Goal: Ask a question

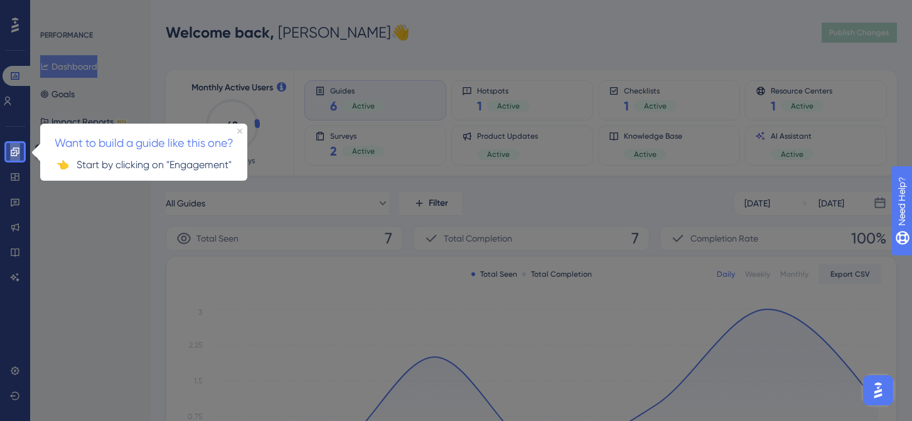
click at [19, 151] on icon at bounding box center [15, 151] width 8 height 8
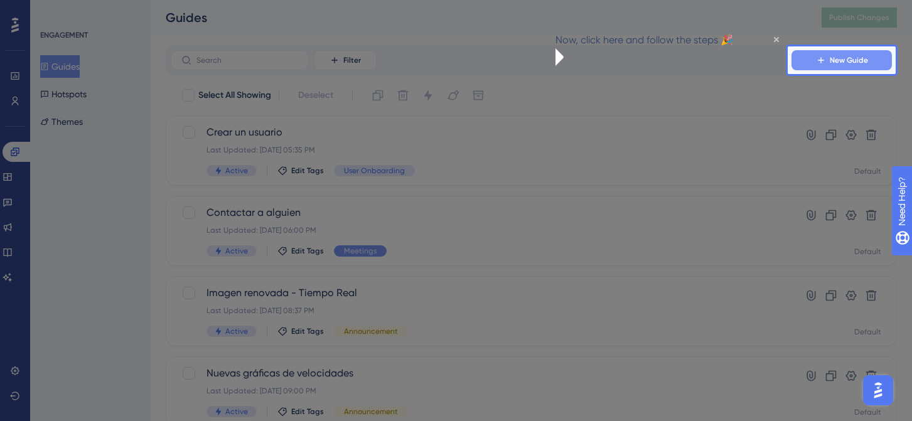
click at [836, 63] on span "New Guide" at bounding box center [849, 60] width 38 height 10
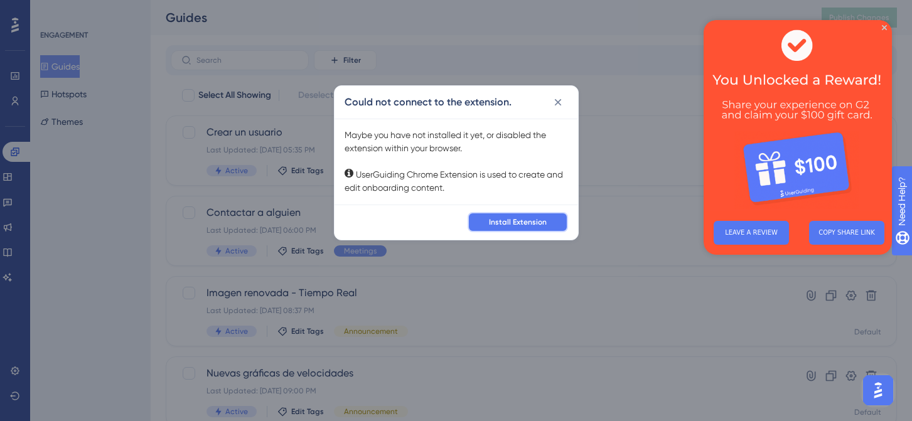
click at [505, 222] on span "Install Extension" at bounding box center [518, 222] width 58 height 10
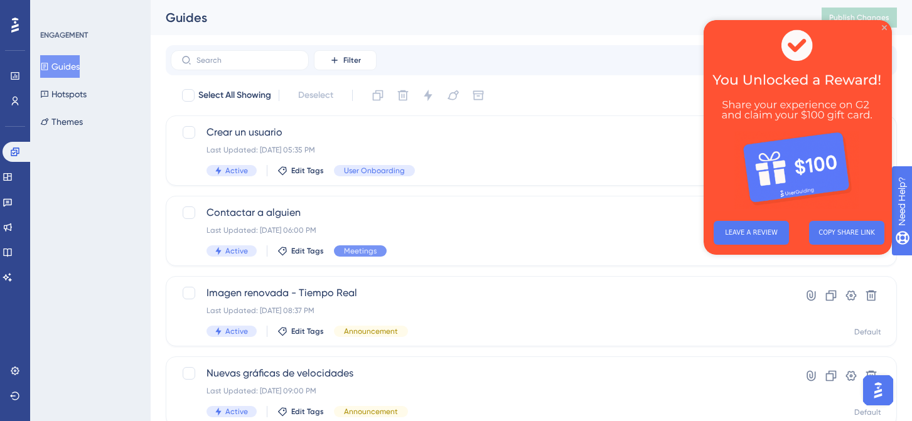
click at [883, 28] on icon "Close Preview" at bounding box center [884, 27] width 5 height 5
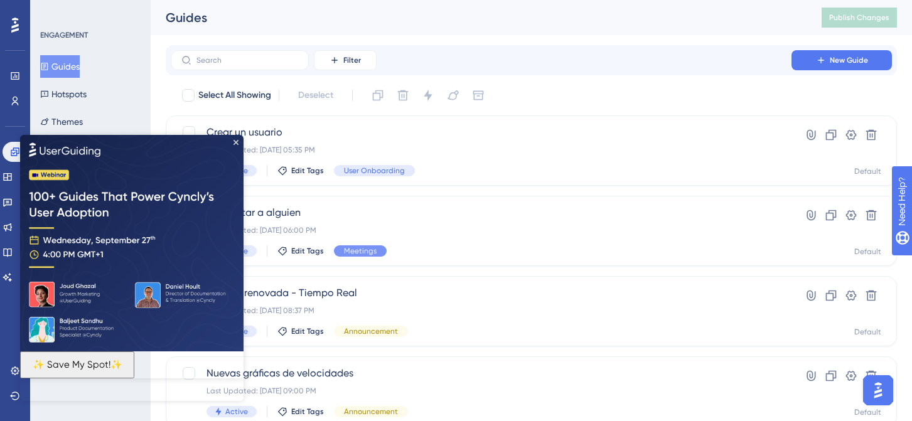
click at [124, 369] on button "✨ Save My Spot!✨" at bounding box center [77, 364] width 114 height 27
click at [239, 142] on img at bounding box center [131, 242] width 223 height 216
click at [237, 143] on icon "Close Preview" at bounding box center [235, 141] width 5 height 5
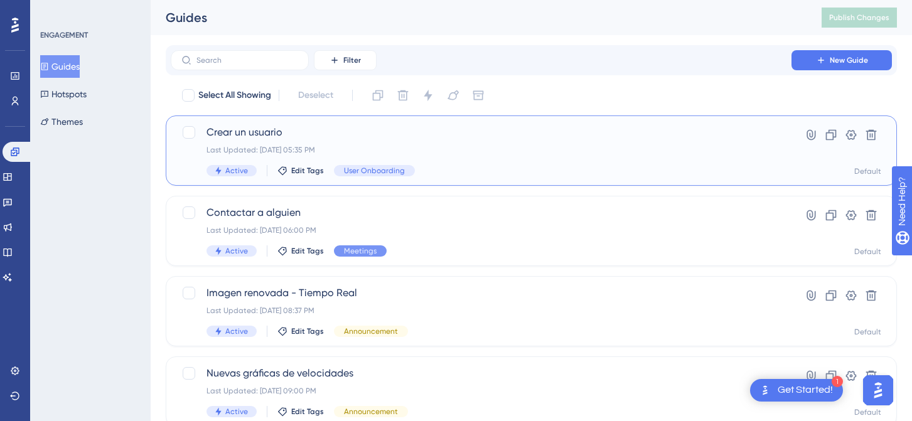
click at [688, 144] on div "Crear un usuario Last Updated: [DATE] 05:35 PM Active Edit Tags User Onboarding" at bounding box center [480, 150] width 549 height 51
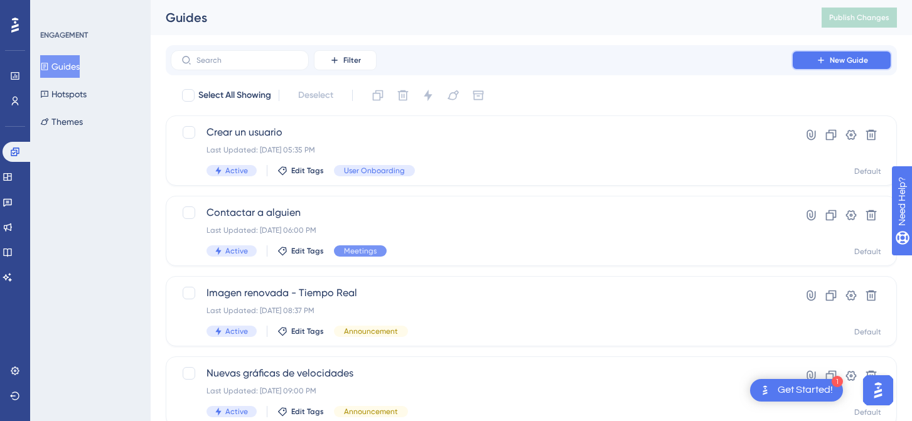
click at [835, 61] on span "New Guide" at bounding box center [849, 60] width 38 height 10
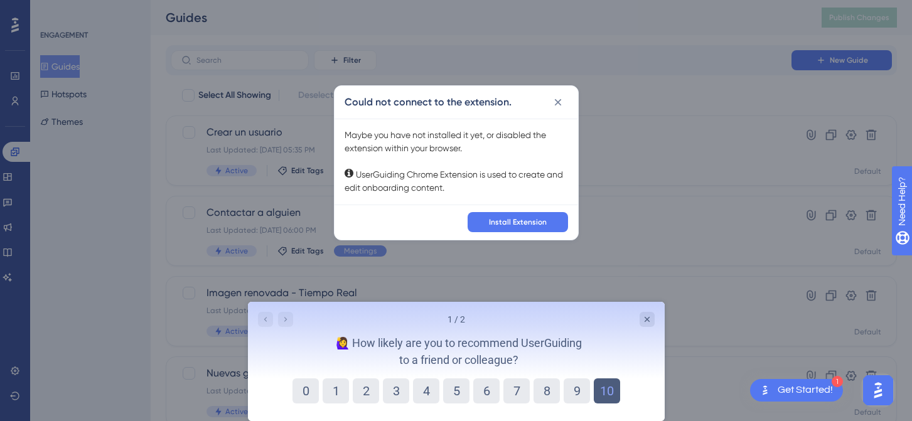
click at [599, 388] on button "10" at bounding box center [606, 390] width 26 height 25
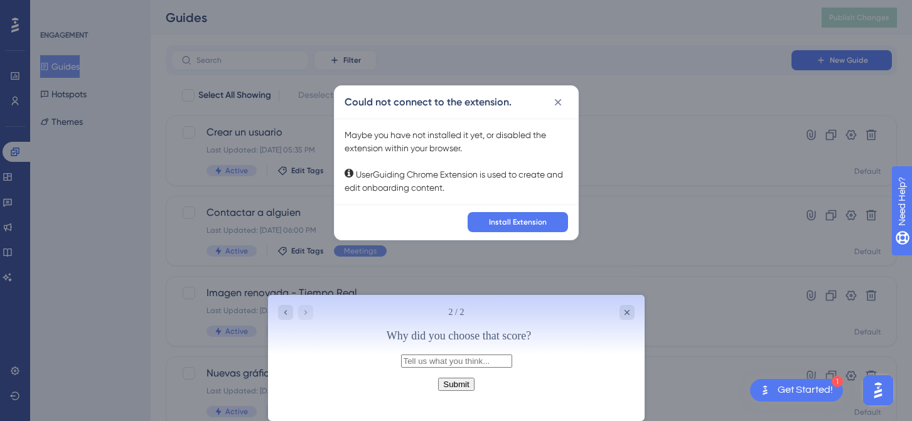
click at [511, 368] on input "text" at bounding box center [455, 361] width 111 height 13
type input "It is a great tool - I am still learning but I already love the outcomes"
click at [456, 391] on button "Submit" at bounding box center [455, 384] width 36 height 13
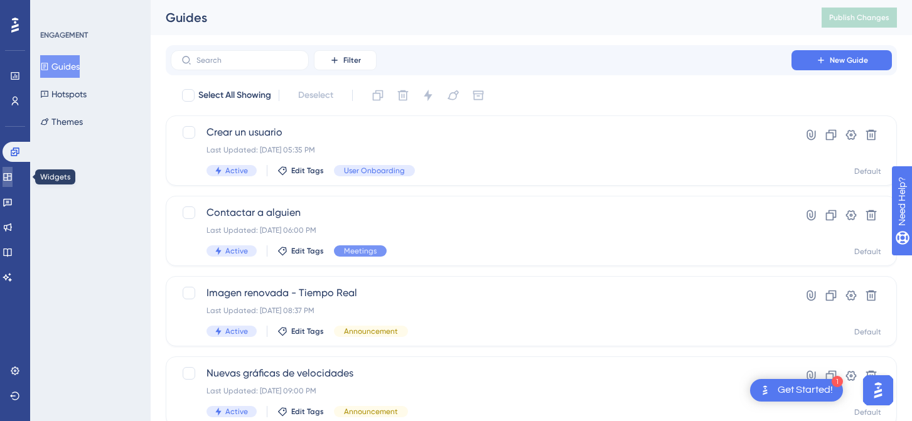
click at [13, 181] on icon at bounding box center [8, 177] width 10 height 10
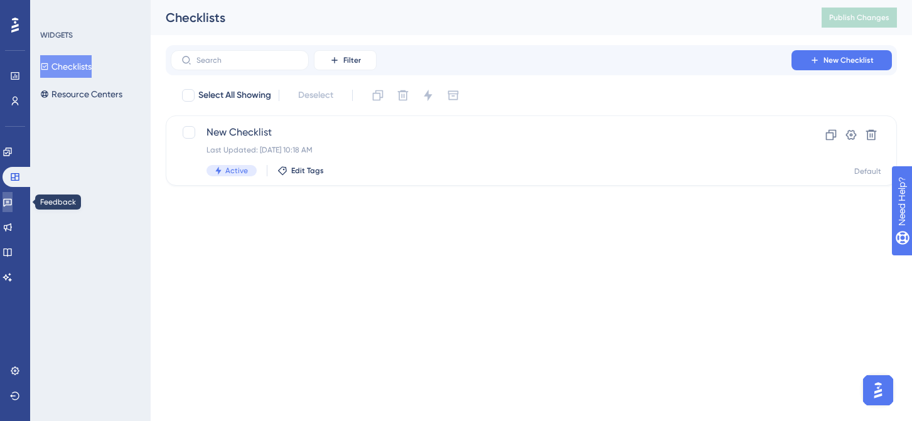
click at [12, 199] on icon at bounding box center [7, 203] width 9 height 8
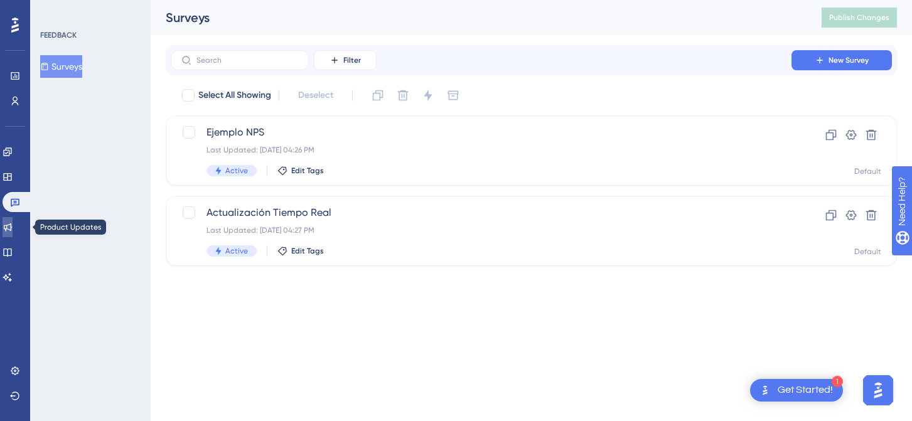
click at [13, 218] on link at bounding box center [8, 227] width 10 height 20
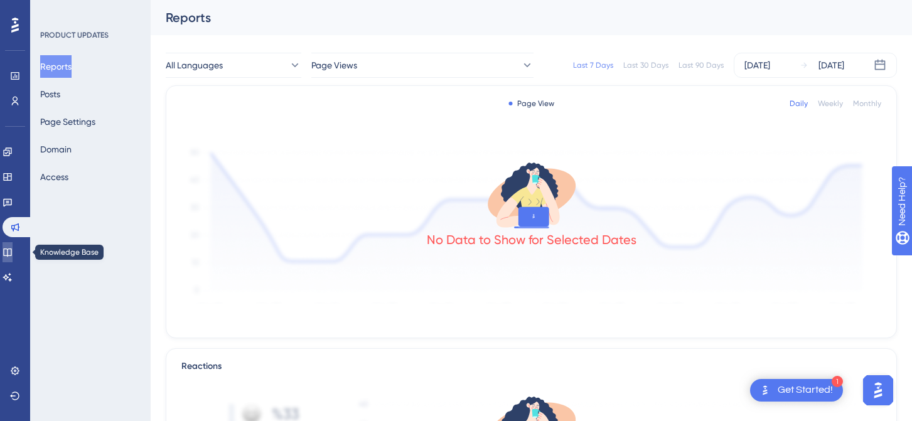
click at [13, 248] on icon at bounding box center [8, 252] width 10 height 10
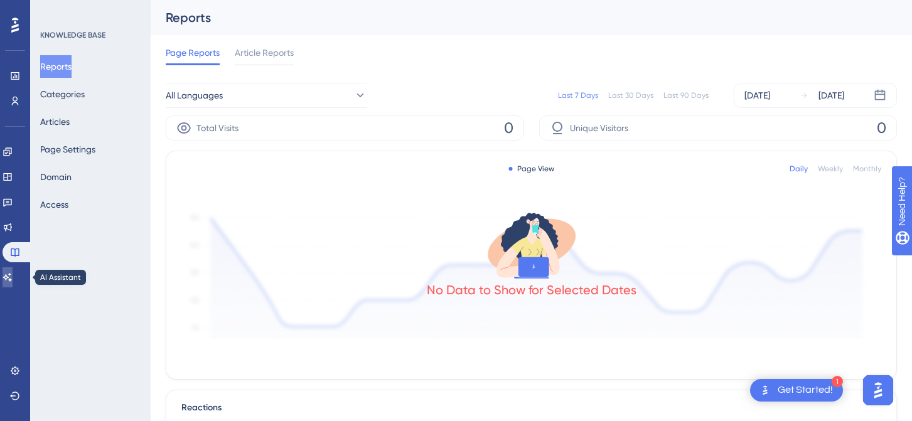
click at [13, 269] on link at bounding box center [8, 277] width 10 height 20
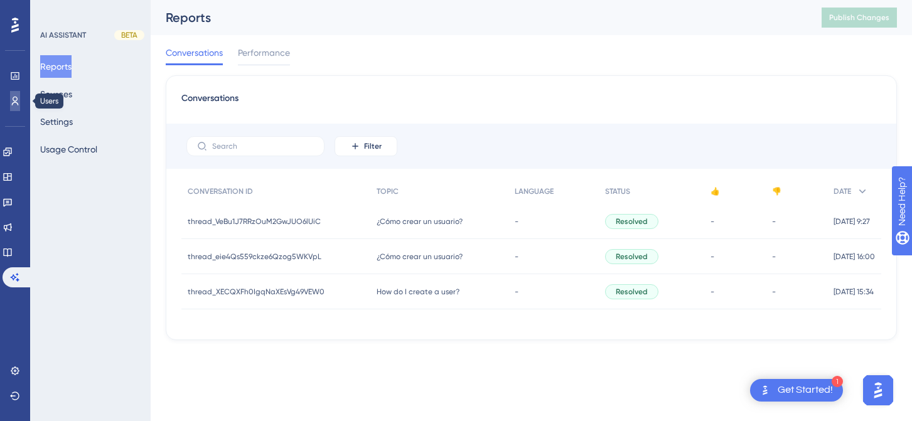
click at [17, 93] on link at bounding box center [15, 101] width 10 height 20
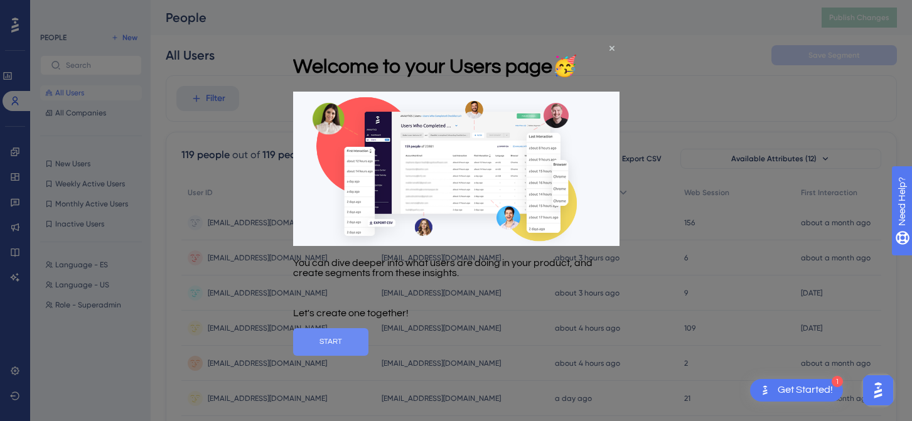
click at [368, 350] on button "START" at bounding box center [329, 342] width 75 height 28
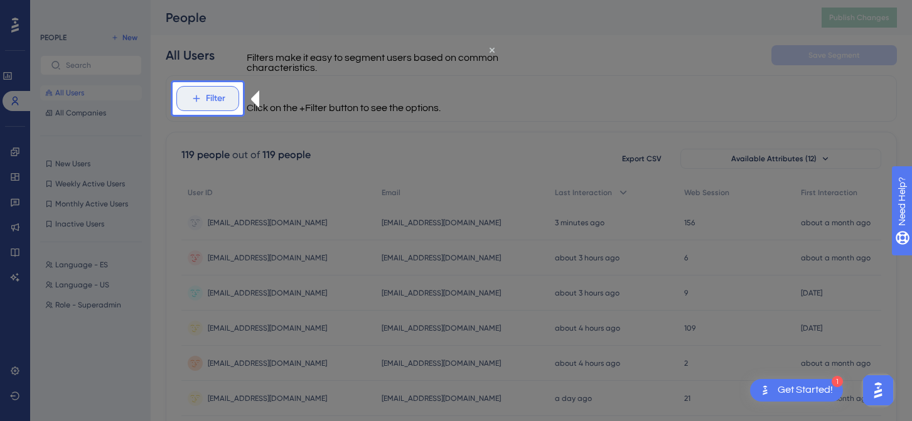
click at [212, 104] on span "Filter" at bounding box center [215, 98] width 19 height 15
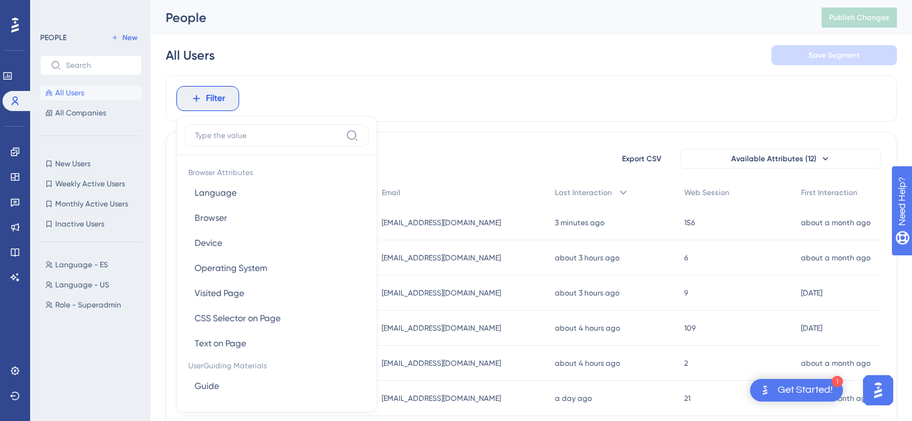
scroll to position [53, 0]
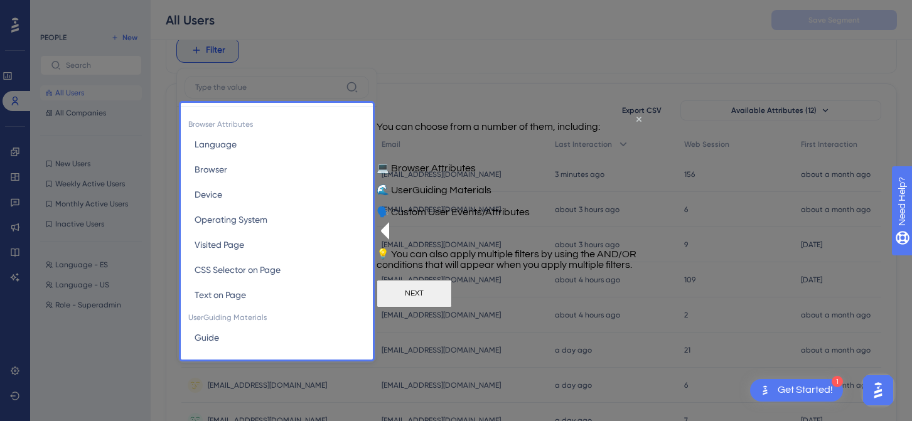
click at [452, 307] on button "NEXT" at bounding box center [413, 294] width 75 height 28
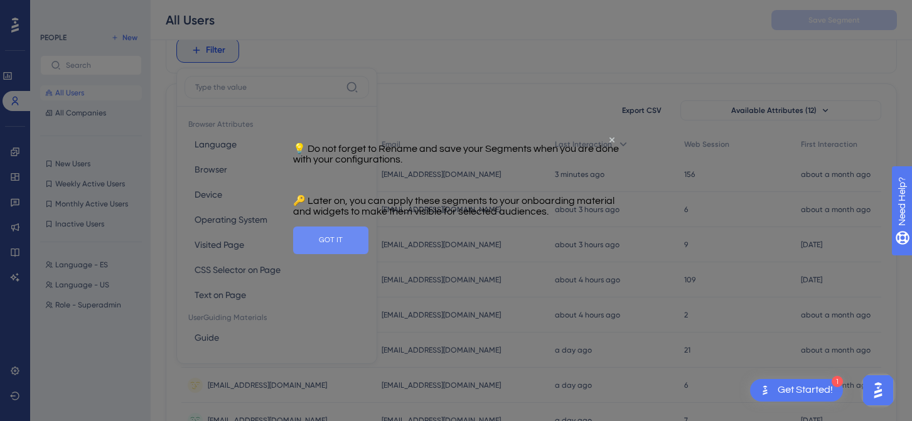
click at [368, 254] on button "GOT IT" at bounding box center [329, 241] width 75 height 28
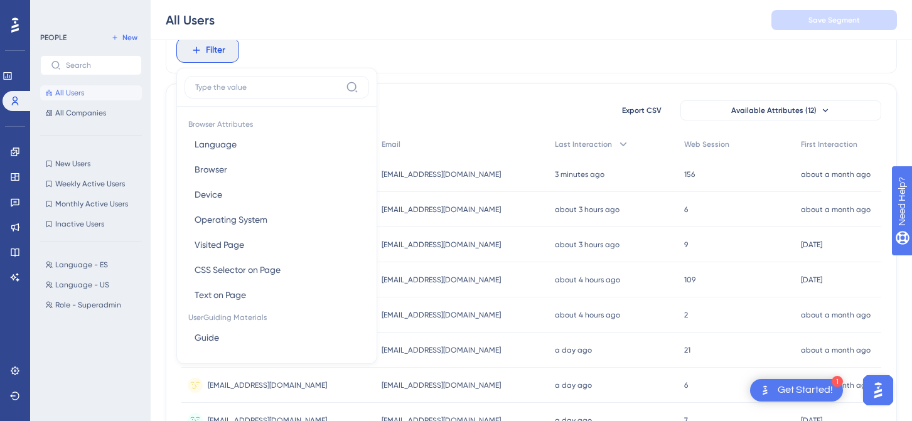
click at [429, 66] on div "Filter Browser Attributes Language Language Browser Browser Device Device Opera…" at bounding box center [531, 50] width 731 height 46
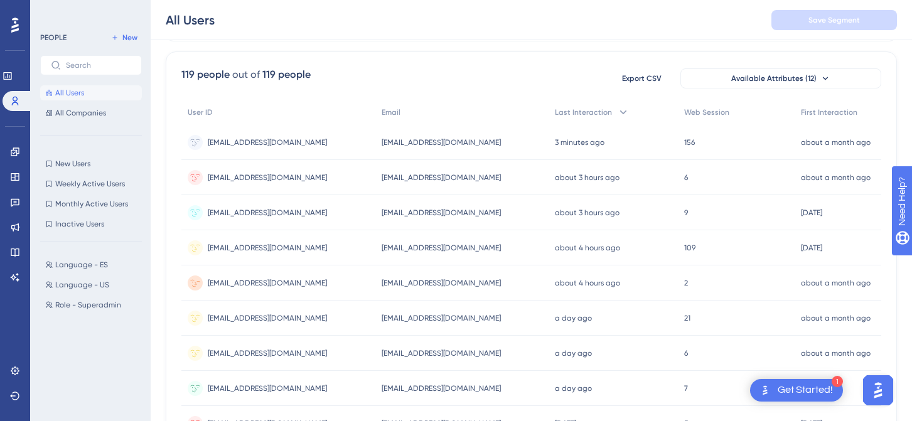
scroll to position [0, 0]
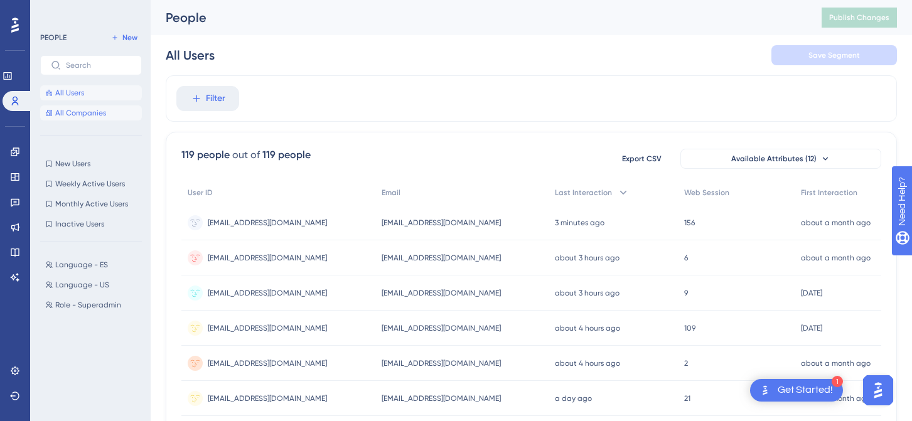
click at [110, 109] on button "All Companies" at bounding box center [91, 112] width 102 height 15
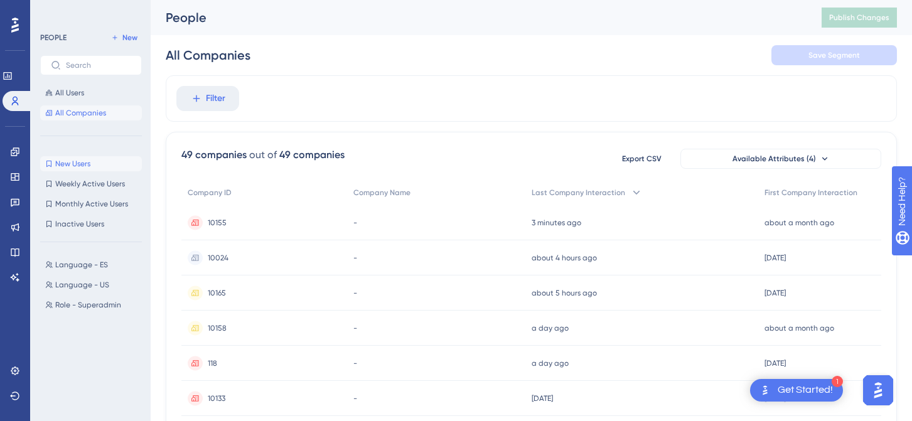
click at [80, 163] on span "New Users" at bounding box center [72, 164] width 35 height 10
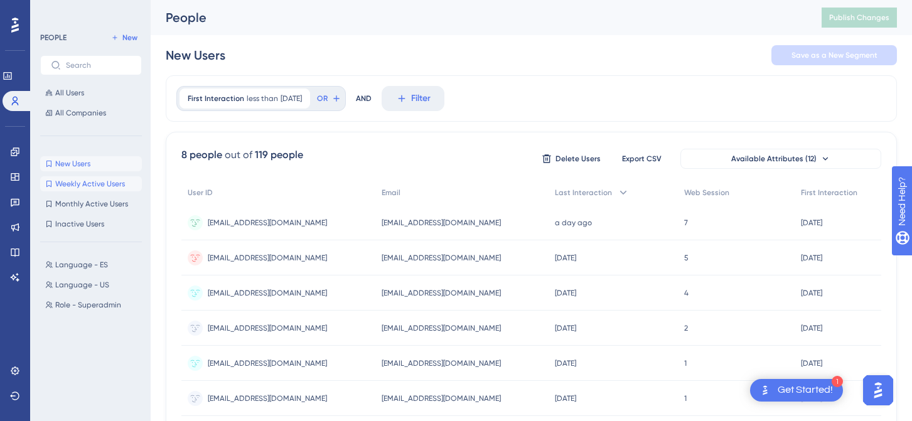
click at [71, 185] on span "Weekly Active Users" at bounding box center [90, 184] width 70 height 10
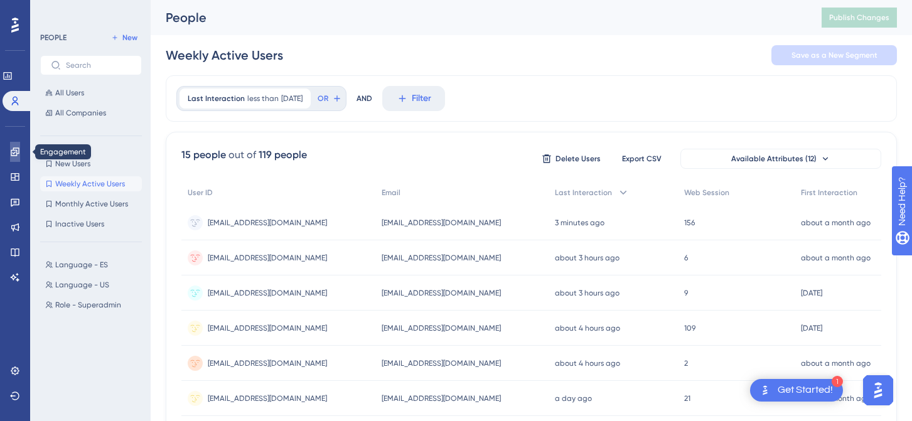
click at [17, 151] on icon at bounding box center [15, 152] width 10 height 10
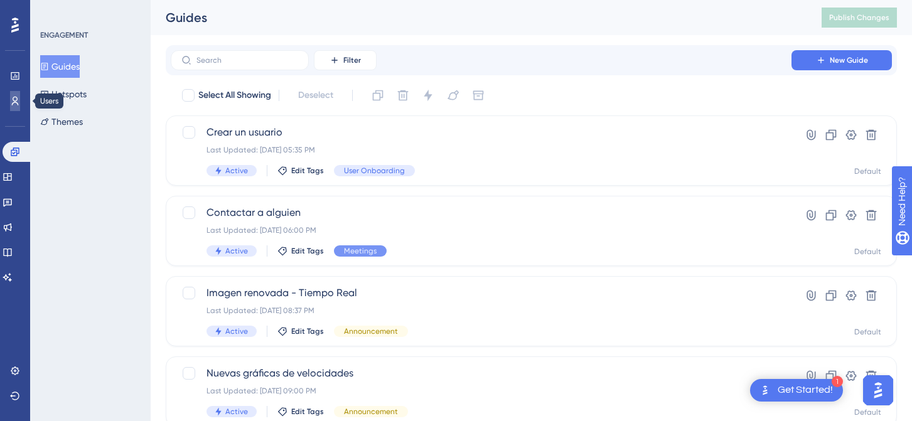
click at [14, 99] on icon at bounding box center [15, 101] width 10 height 10
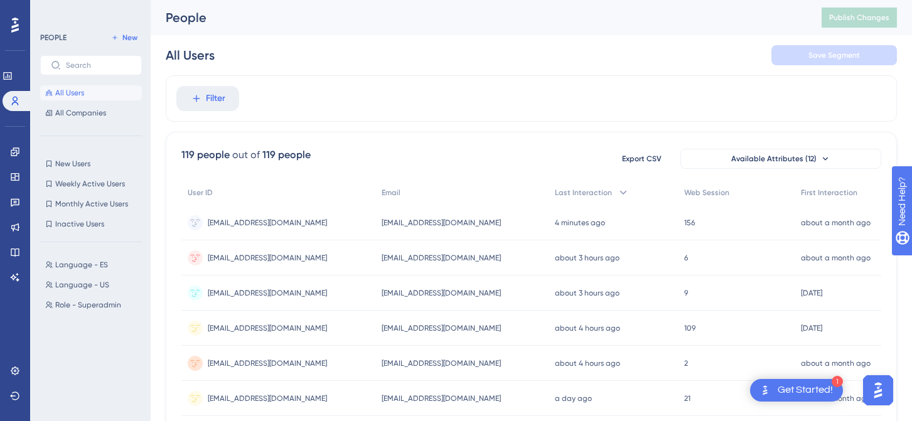
click at [818, 390] on div "Get Started!" at bounding box center [804, 390] width 55 height 14
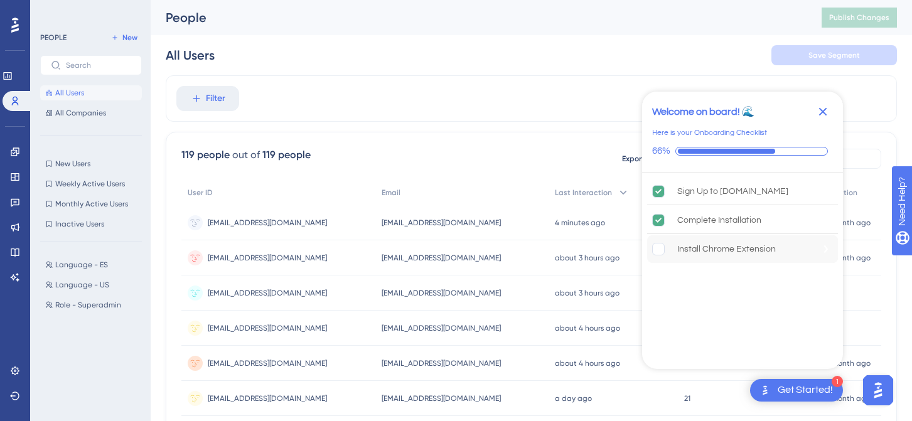
click at [660, 251] on rect "Install Chrome Extension is incomplete." at bounding box center [659, 249] width 12 height 12
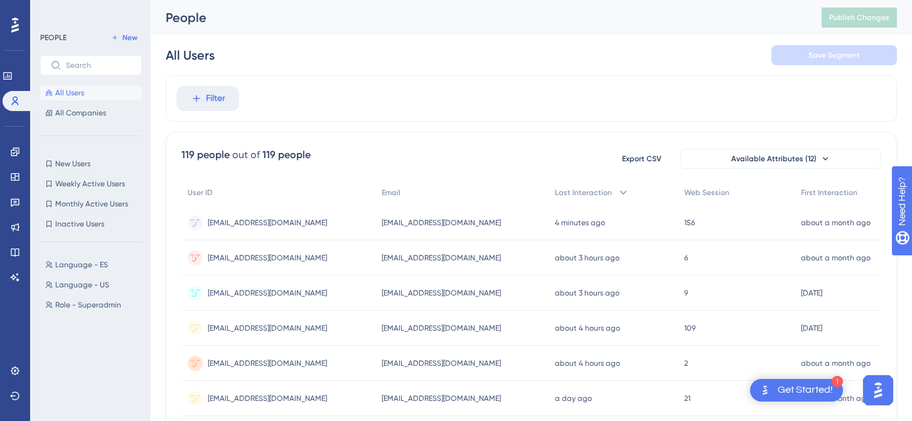
click at [820, 387] on div "Get Started!" at bounding box center [804, 390] width 55 height 14
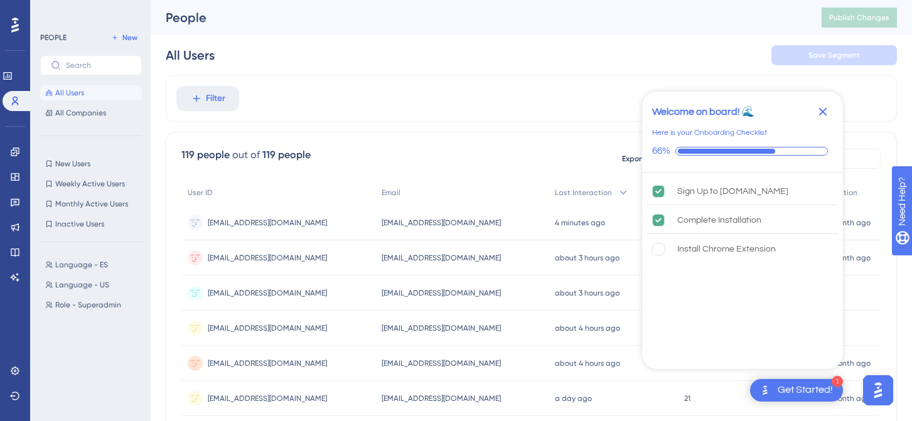
click at [823, 113] on icon "Close Checklist" at bounding box center [822, 111] width 15 height 15
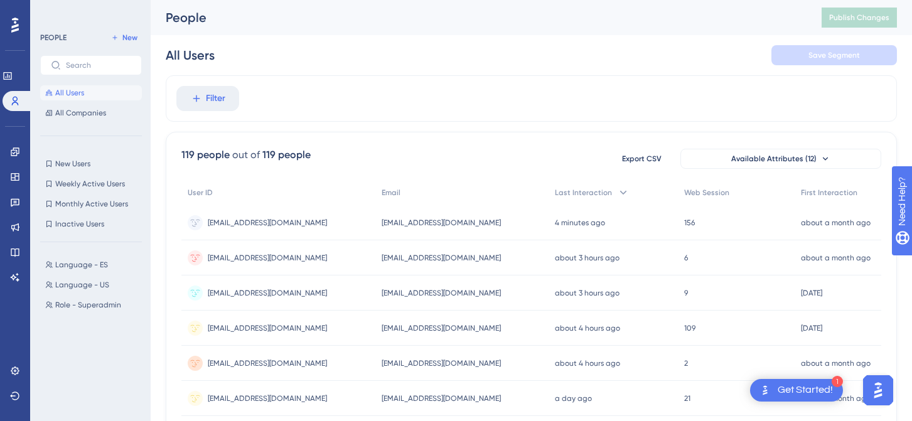
click at [813, 387] on div "Get Started!" at bounding box center [804, 390] width 55 height 14
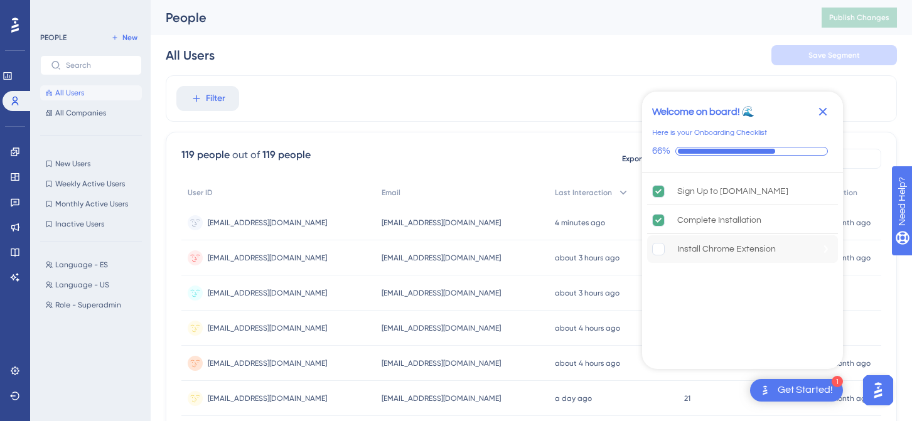
click at [649, 252] on div "Install Chrome Extension" at bounding box center [742, 249] width 191 height 28
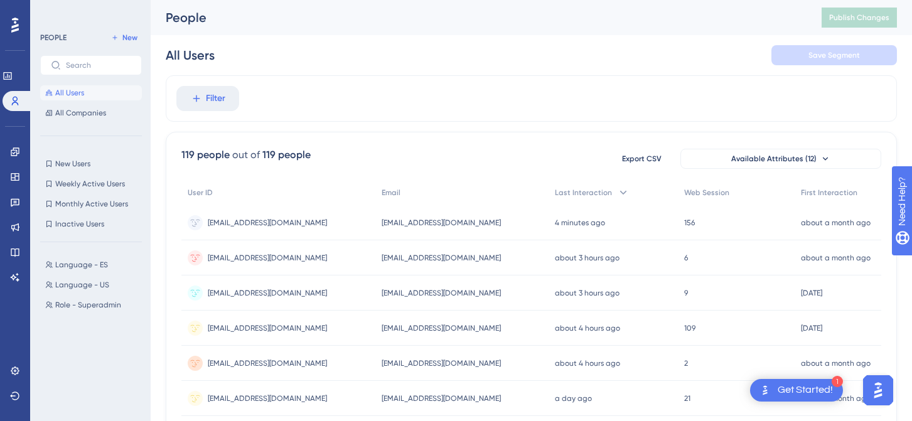
click at [888, 396] on button "Open AI Assistant Launcher" at bounding box center [878, 390] width 30 height 30
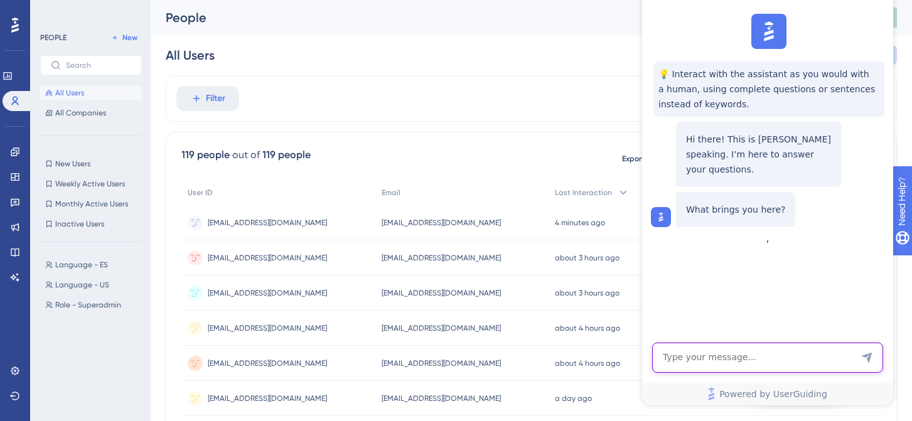
click at [762, 362] on textarea "AI Assistant Text Input" at bounding box center [767, 358] width 231 height 30
type textarea "how can I create an user?"
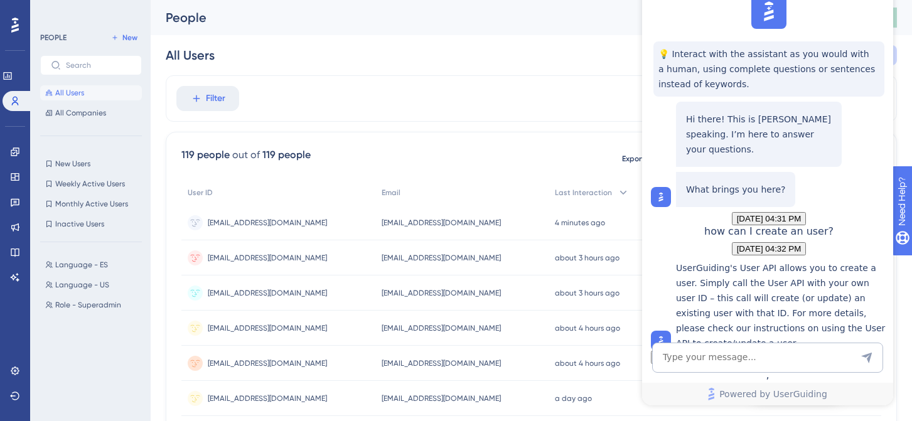
scroll to position [125, 0]
click at [522, 115] on div "Filter" at bounding box center [531, 98] width 731 height 46
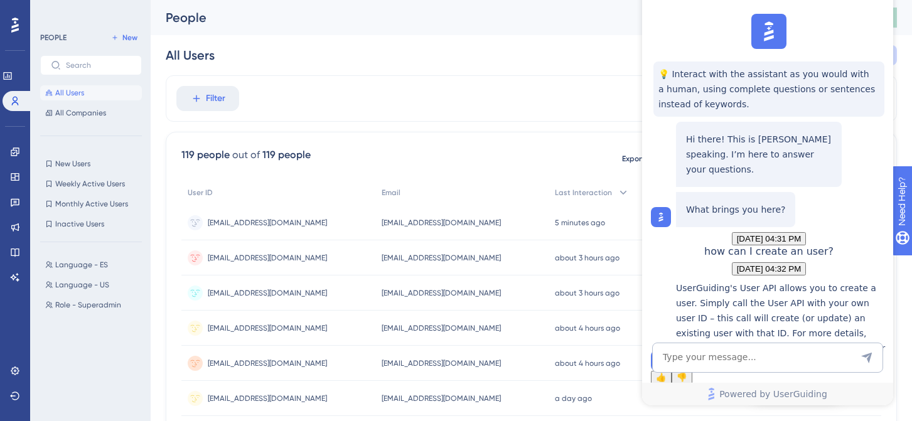
click at [422, 88] on div "Filter" at bounding box center [531, 98] width 731 height 46
click at [492, 32] on div "People Publish Changes" at bounding box center [531, 17] width 761 height 35
click at [774, 38] on img at bounding box center [769, 32] width 28 height 28
click at [781, 387] on span "Powered by UserGuiding" at bounding box center [773, 394] width 108 height 15
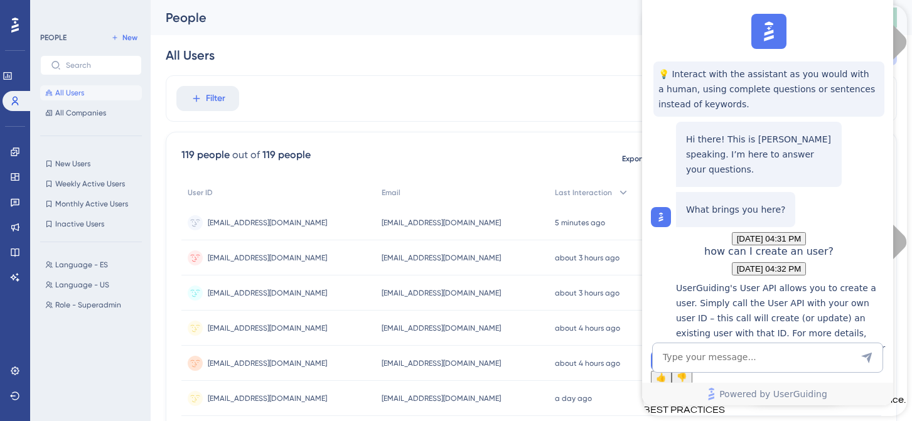
click at [624, 58] on div "All Users Save Segment" at bounding box center [531, 55] width 731 height 40
click at [51, 114] on icon at bounding box center [49, 113] width 6 height 6
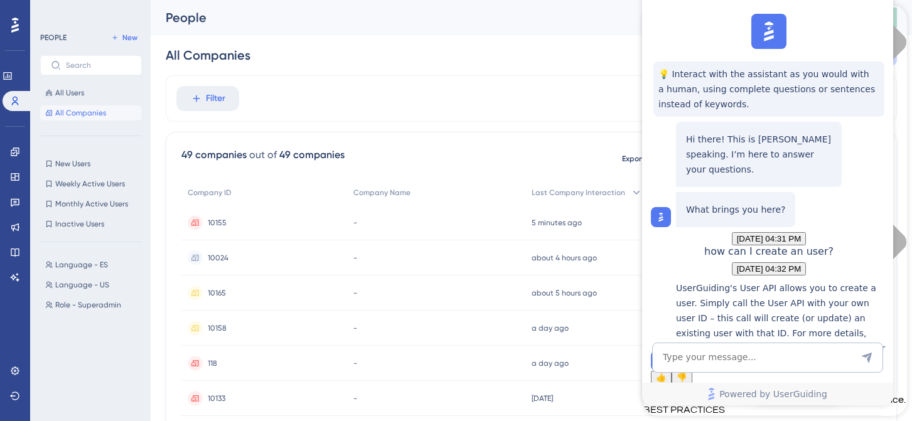
click at [658, 408] on icon at bounding box center [652, 414] width 13 height 13
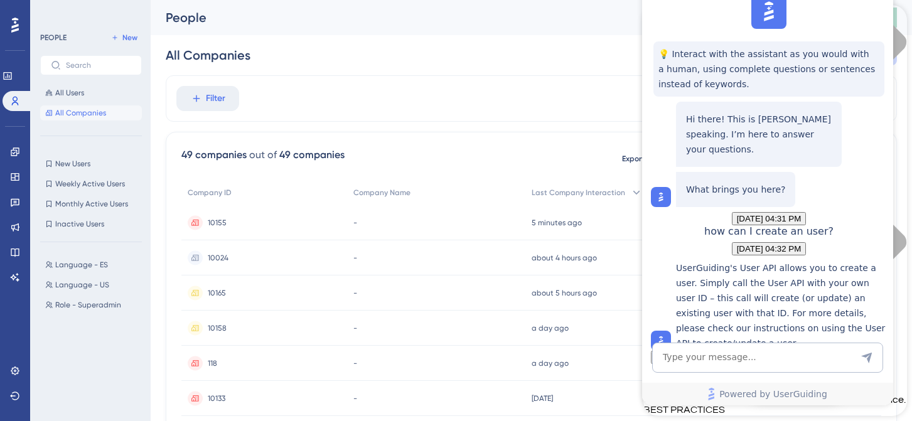
scroll to position [125, 0]
click at [666, 353] on span "👍" at bounding box center [661, 357] width 11 height 9
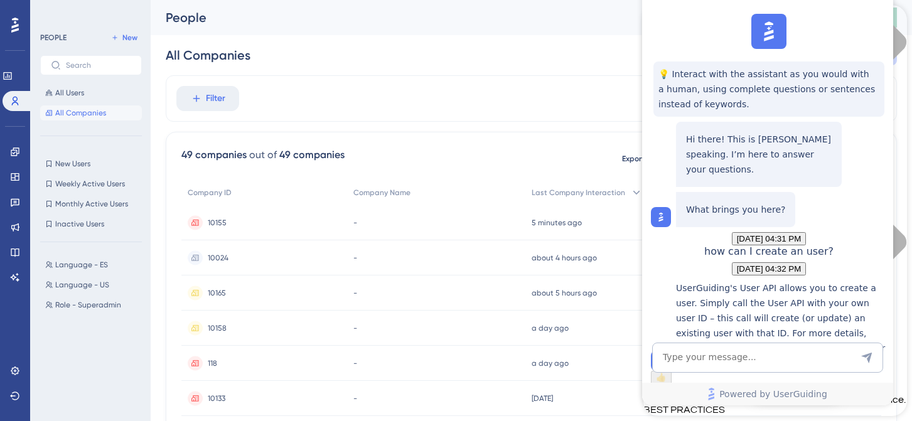
click at [867, 20] on div "💡 Interact with the assistant as you would with a human, using complete questio…" at bounding box center [766, 207] width 251 height 397
click at [20, 148] on link at bounding box center [15, 152] width 10 height 20
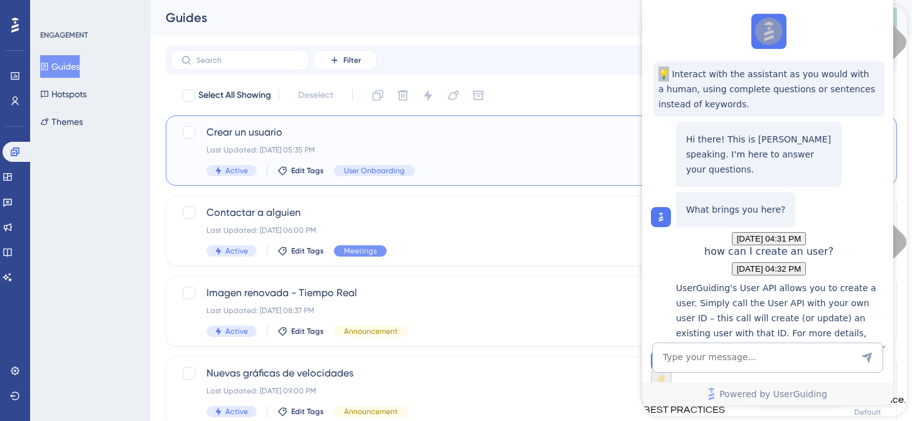
click at [525, 139] on span "Crear un usuario" at bounding box center [480, 132] width 549 height 15
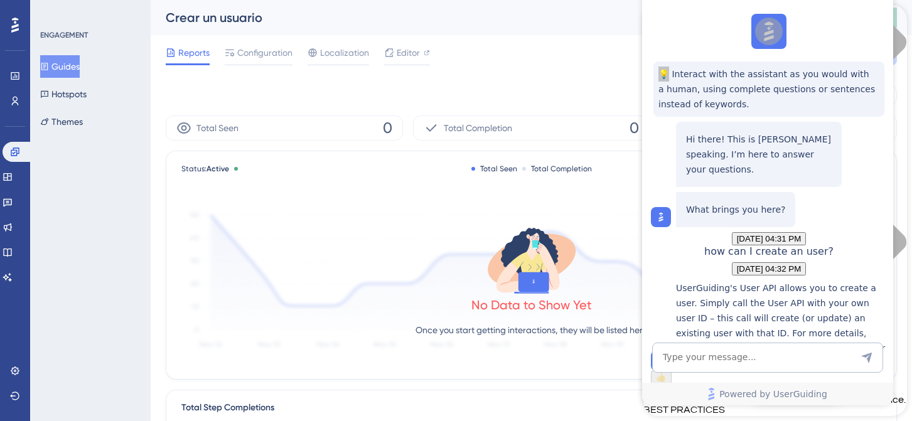
click at [543, 59] on div "Reports Configuration Localization Editor Troubleshoot Cancel Save" at bounding box center [531, 55] width 731 height 40
click at [658, 408] on icon at bounding box center [652, 414] width 13 height 13
click at [876, 28] on div "💡 Interact with the assistant as you would with a human, using complete questio…" at bounding box center [766, 207] width 251 height 397
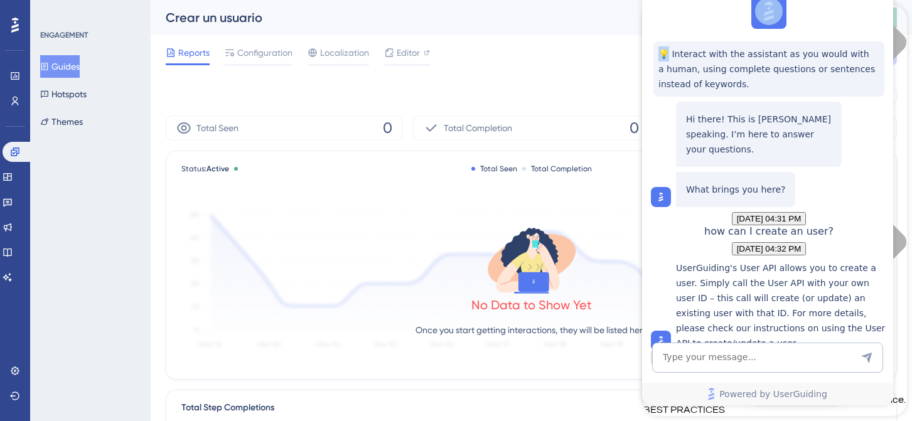
scroll to position [125, 0]
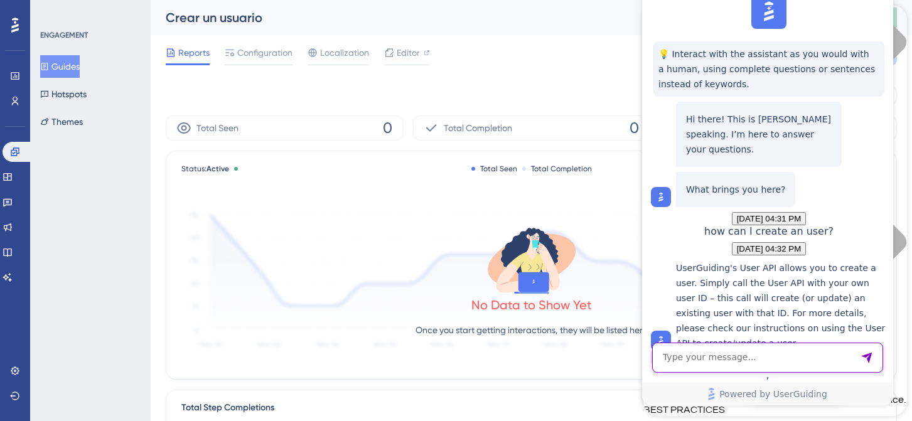
click at [705, 365] on textarea "AI Assistant Text Input" at bounding box center [767, 358] width 231 height 30
type textarea "how do I close this window?"
